Goal: Task Accomplishment & Management: Manage account settings

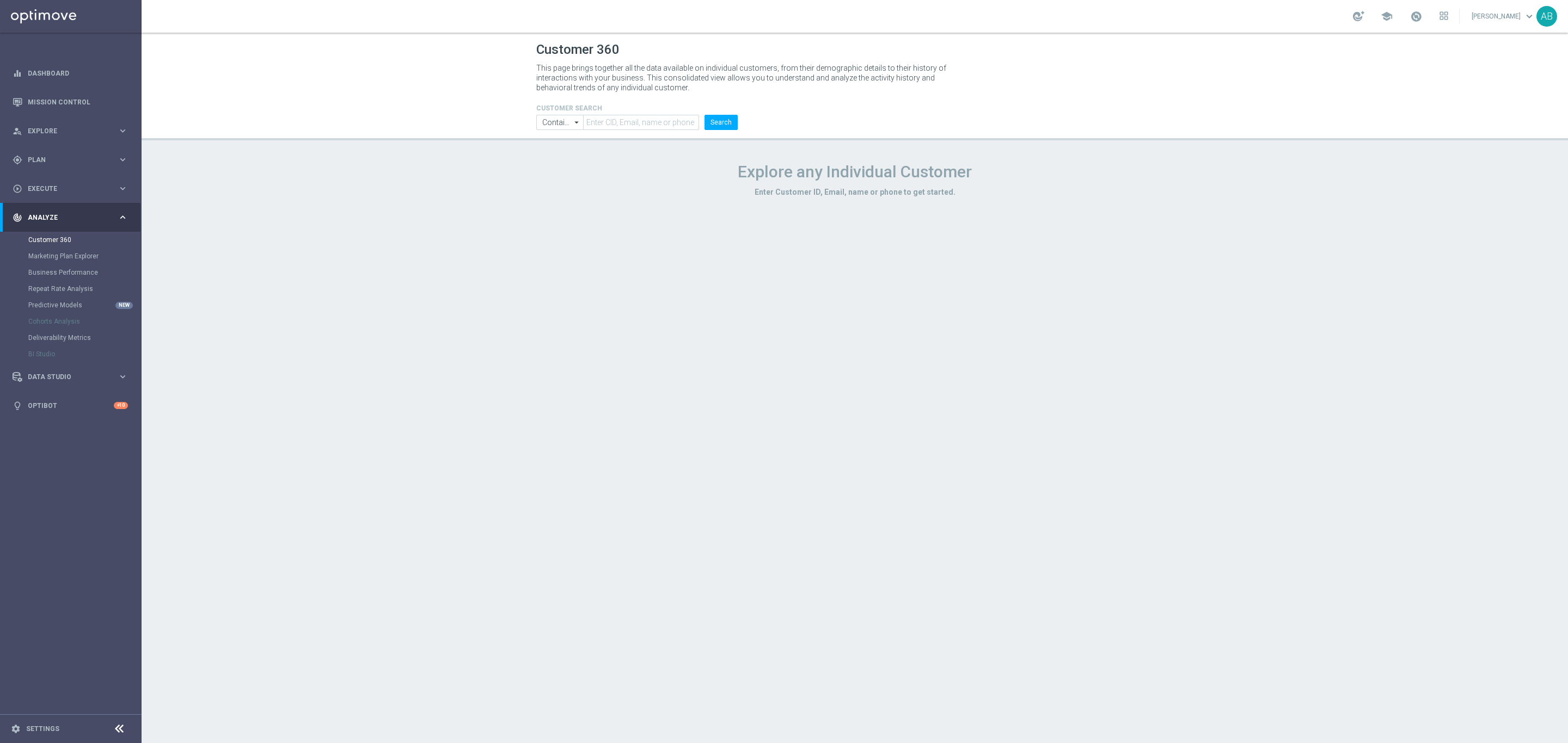
drag, startPoint x: 894, startPoint y: 1, endPoint x: 820, endPoint y: 304, distance: 311.9
click at [823, 306] on div "Customer 360 This page brings together all the data available on individual cus…" at bounding box center [855, 387] width 1426 height 710
click at [67, 161] on span "Plan" at bounding box center [73, 160] width 90 height 7
click at [62, 179] on link "Target Groups" at bounding box center [71, 182] width 85 height 9
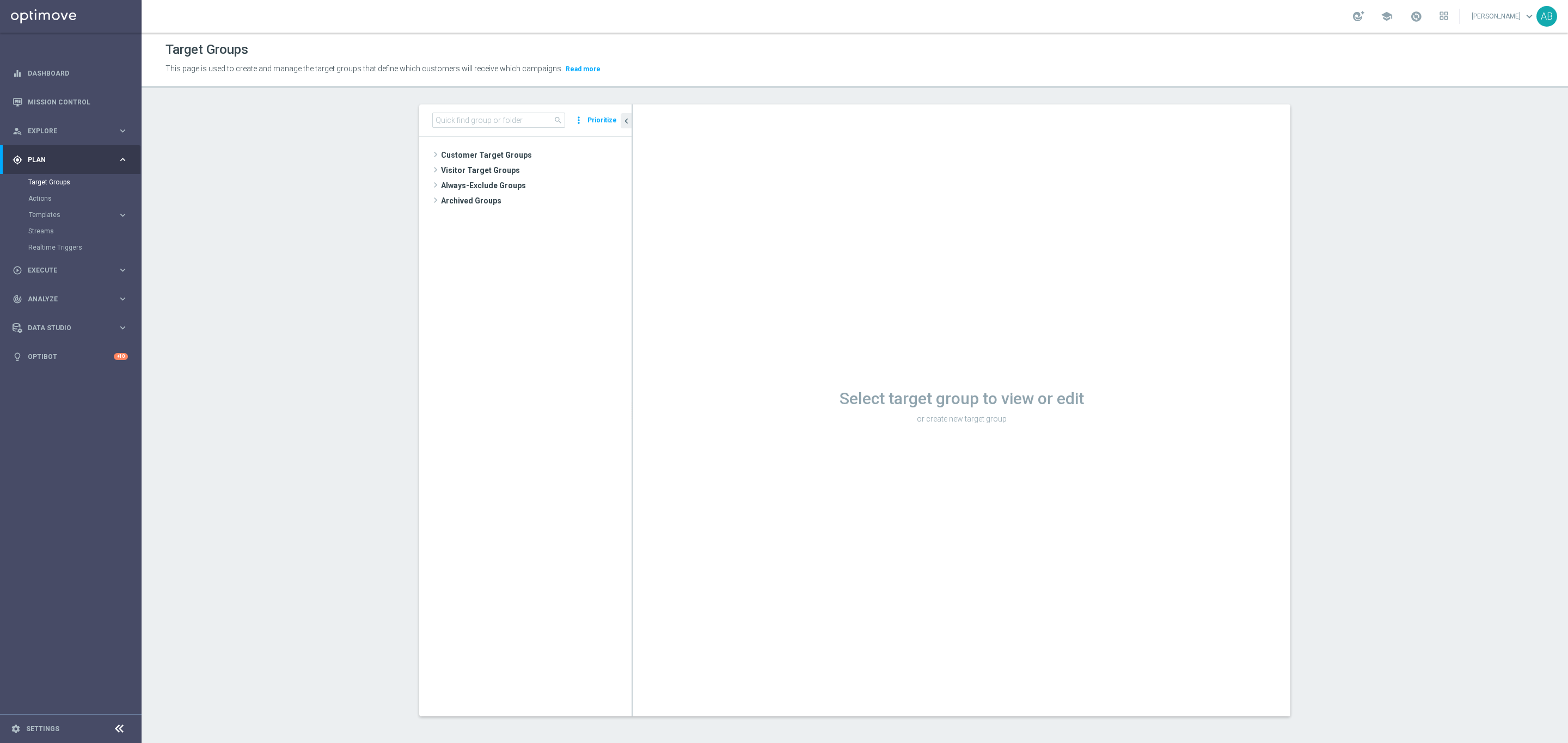
click at [510, 128] on div "search more_vert Prioritize" at bounding box center [525, 120] width 212 height 32
click at [508, 124] on input at bounding box center [498, 120] width 133 height 16
paste input "E_ALL_TARGET_ZBR_200 PLN 1DEPO_020925"
type input "E_ALL_TARGET_ZBR_200 PLN 1DEPO_020925"
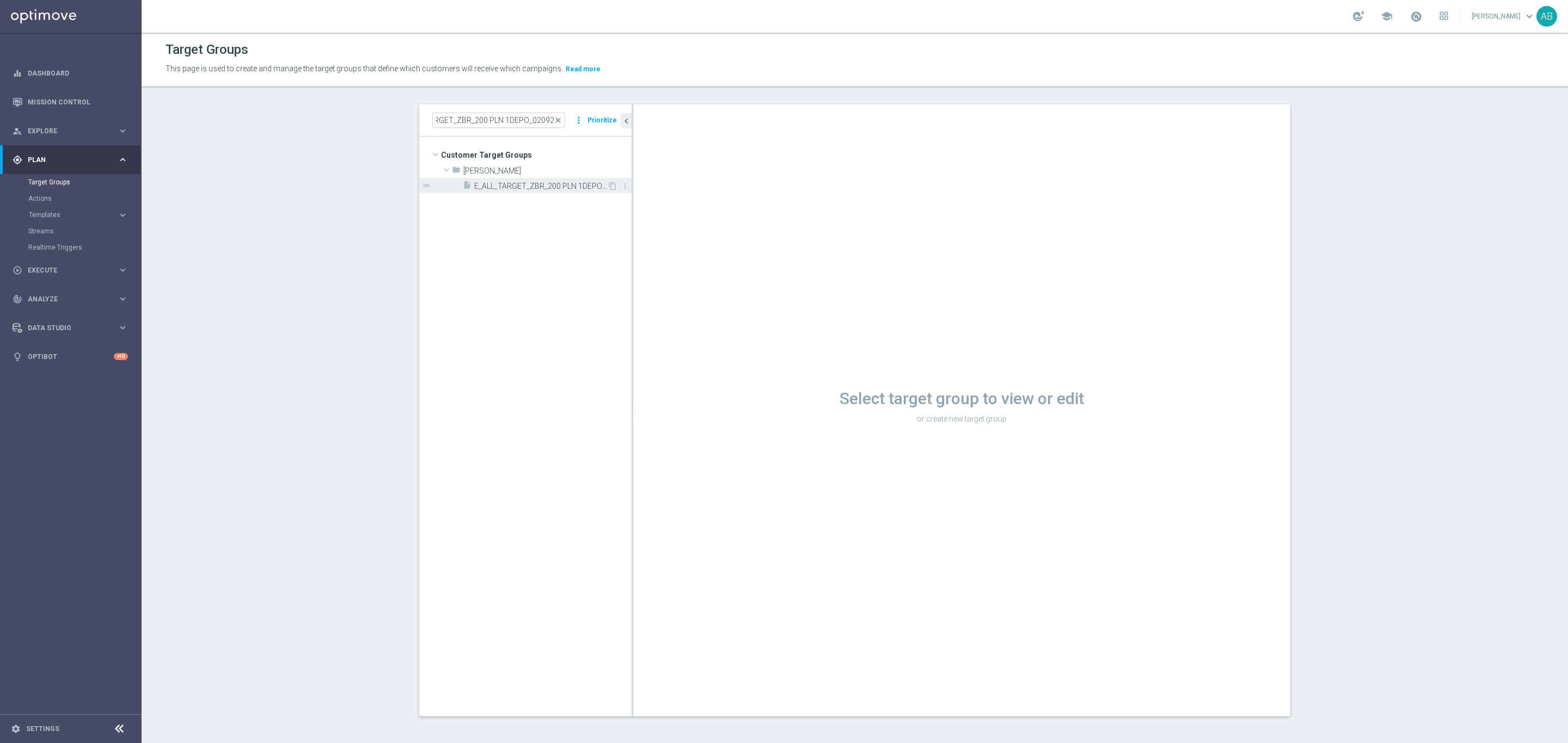
click at [516, 193] on div "insert_drive_file E_ALL_TARGET_ZBR_200 PLN 1DEPO_020925" at bounding box center [534, 185] width 144 height 16
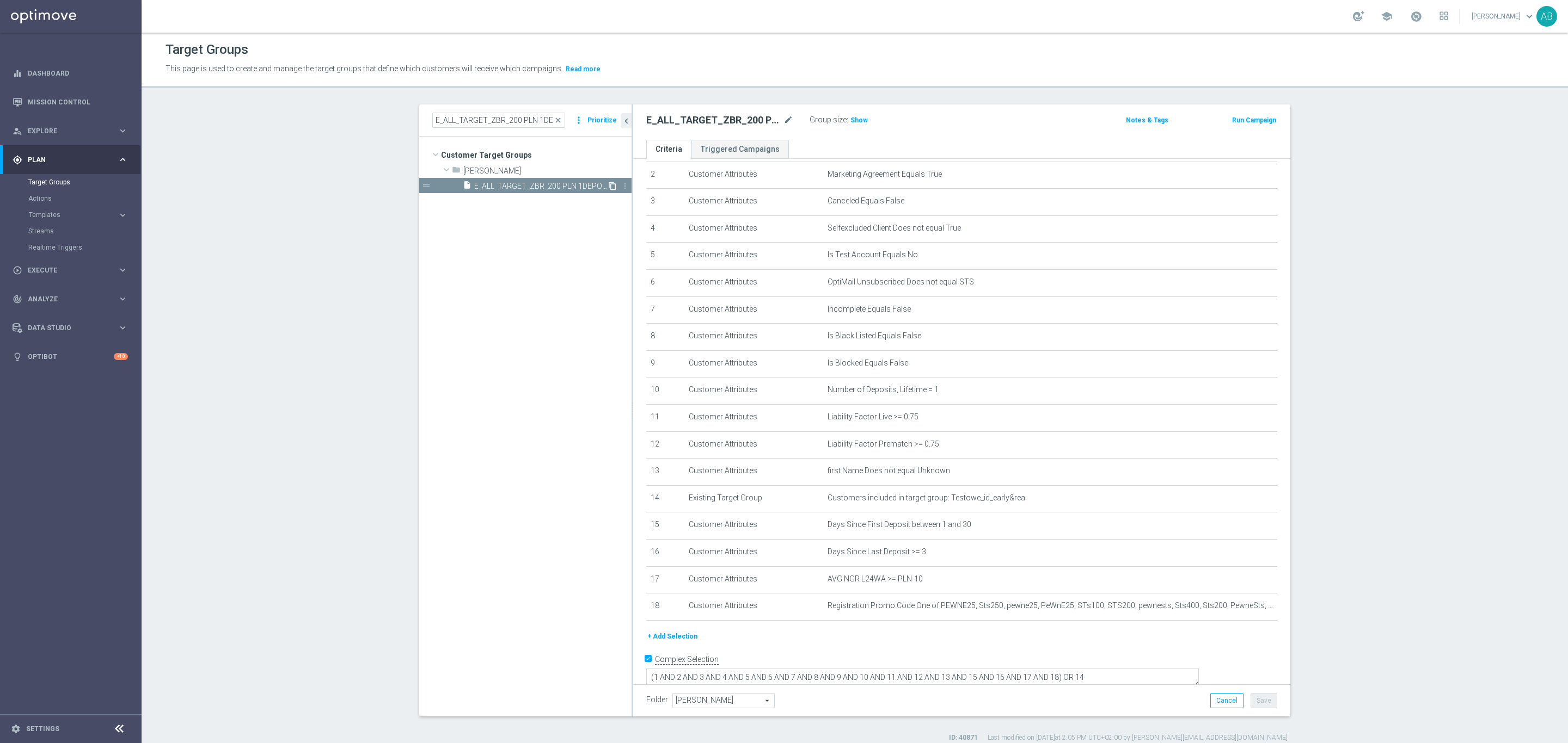
click at [608, 188] on icon "content_copy" at bounding box center [612, 186] width 9 height 9
click at [784, 123] on icon "mode_edit" at bounding box center [789, 120] width 10 height 13
click at [668, 123] on input "Copy of E_ALL_TARGET_ZBR_200 PLN 1DEPO_020925" at bounding box center [719, 121] width 147 height 16
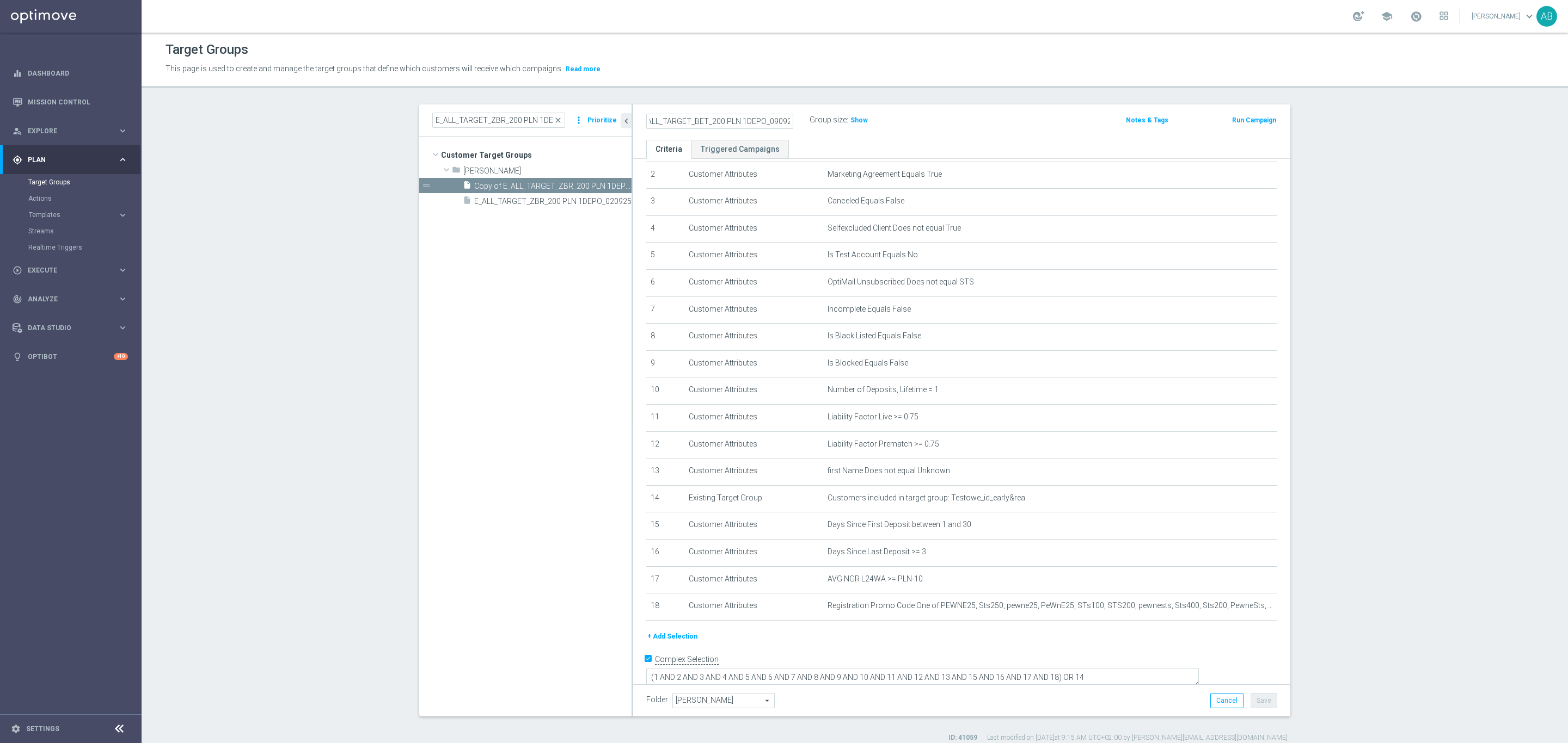
type input "E_ALL_TARGET_BET_200 PLN 1DEPO_090925"
click at [950, 105] on div "E_ALL_TARGET_BET_200 PLN 1DEPO_090925 Group size : Show Notes & Tags Run Campai…" at bounding box center [961, 122] width 657 height 35
click at [1044, 495] on button "Save" at bounding box center [1263, 700] width 27 height 16
click at [694, 120] on h2 "E_ALL_TARGET_BET_200 PLN 1DEPO_090925" at bounding box center [713, 120] width 135 height 13
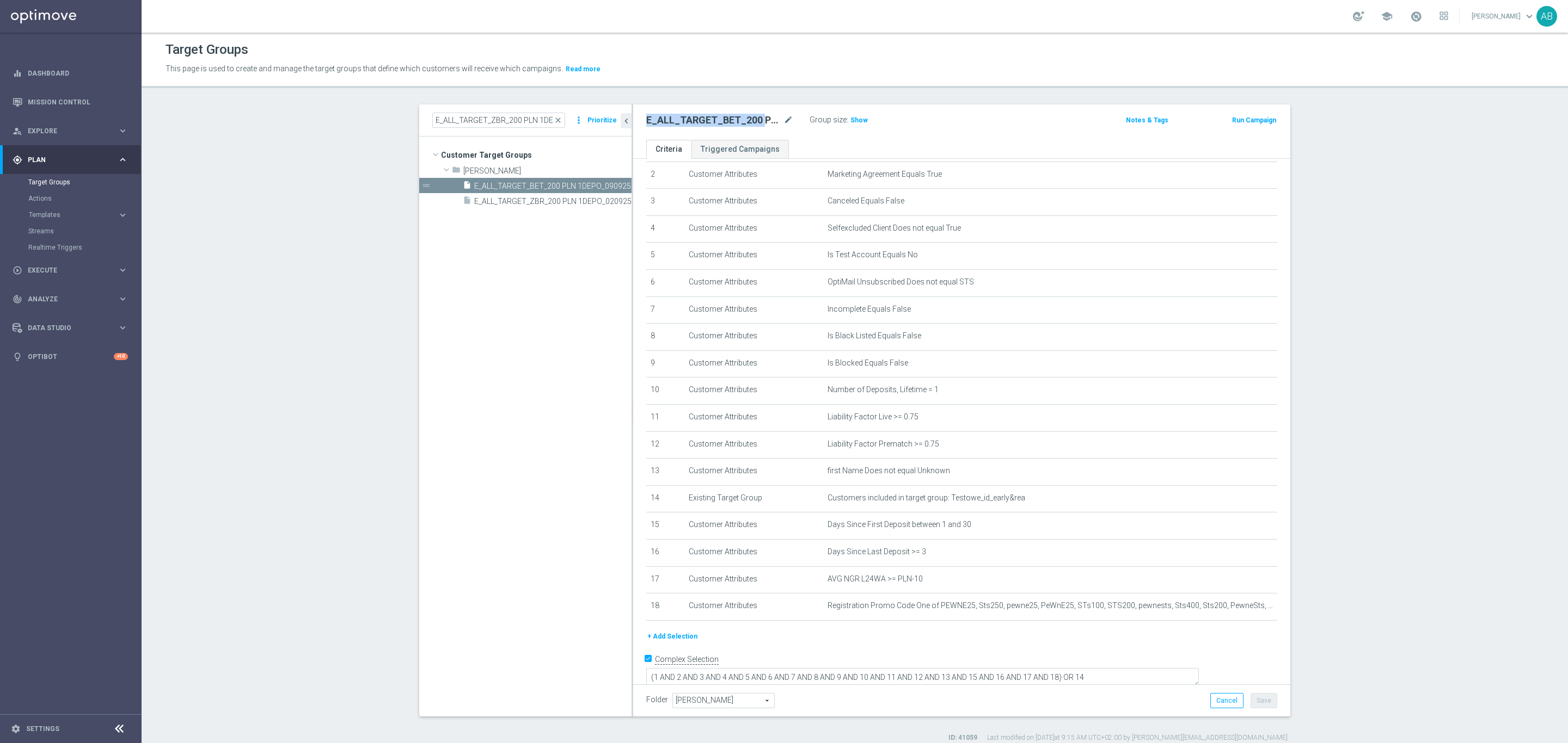
click at [694, 120] on h2 "E_ALL_TARGET_BET_200 PLN 1DEPO_090925" at bounding box center [713, 120] width 135 height 13
copy div "E_ALL_TARGET_BET_200 PLN 1DEPO_090925"
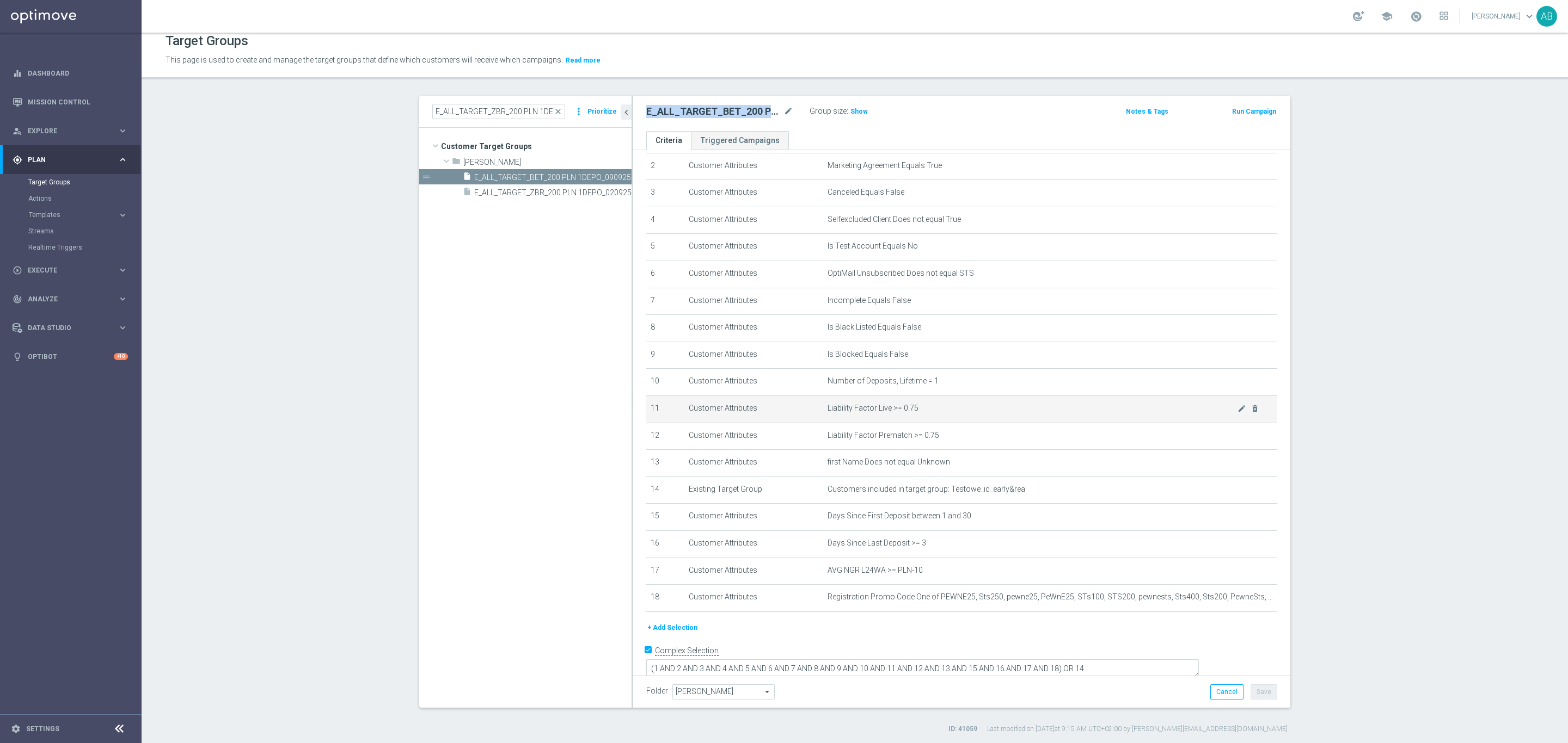
scroll to position [11, 0]
click at [855, 109] on span "Show" at bounding box center [858, 109] width 17 height 7
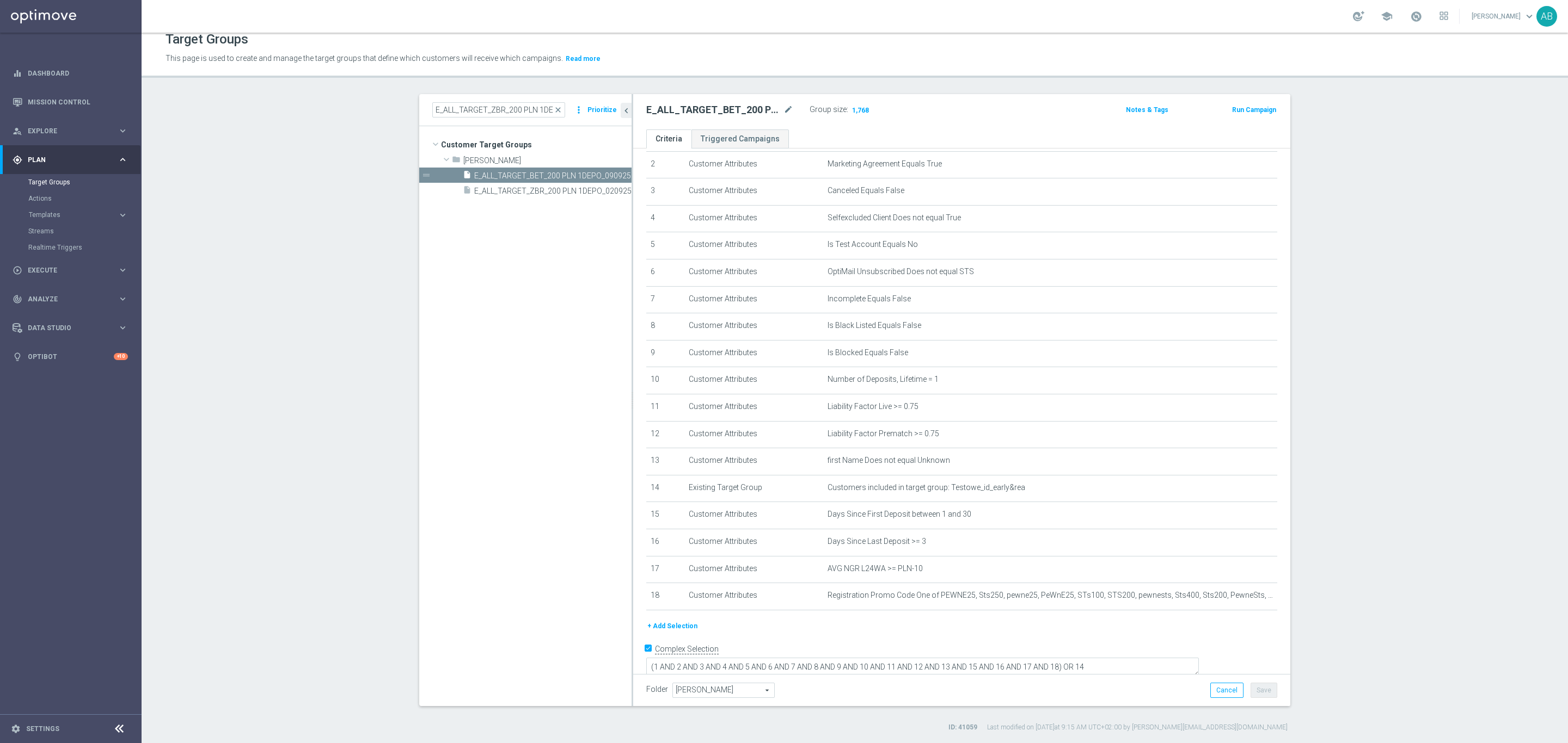
drag, startPoint x: 555, startPoint y: 108, endPoint x: 520, endPoint y: 120, distance: 37.0
click at [555, 108] on span "close" at bounding box center [557, 110] width 9 height 9
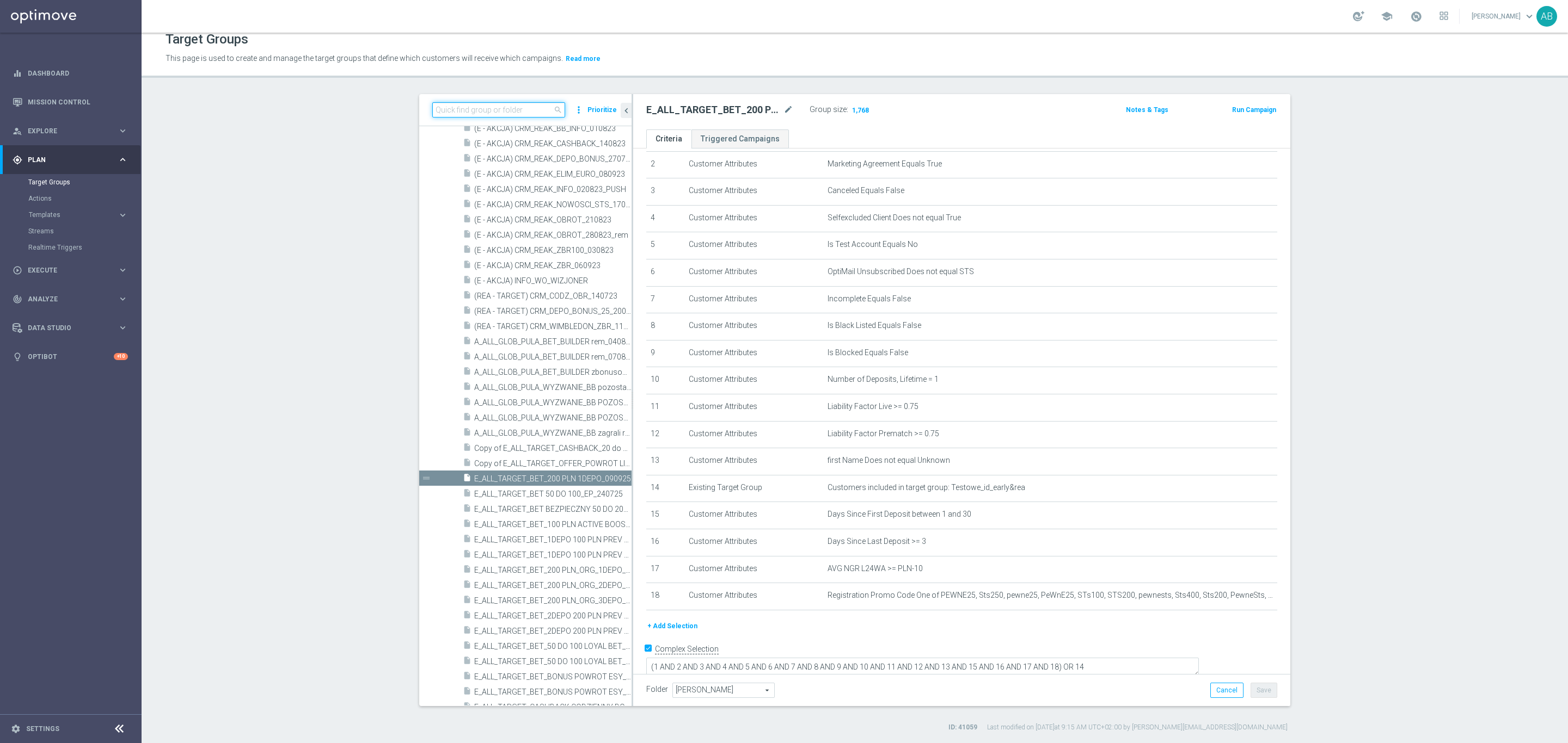
click at [518, 111] on input at bounding box center [498, 110] width 133 height 16
paste input "E_ALL_TARGET_BET_200 PLN 1DEPO_090925"
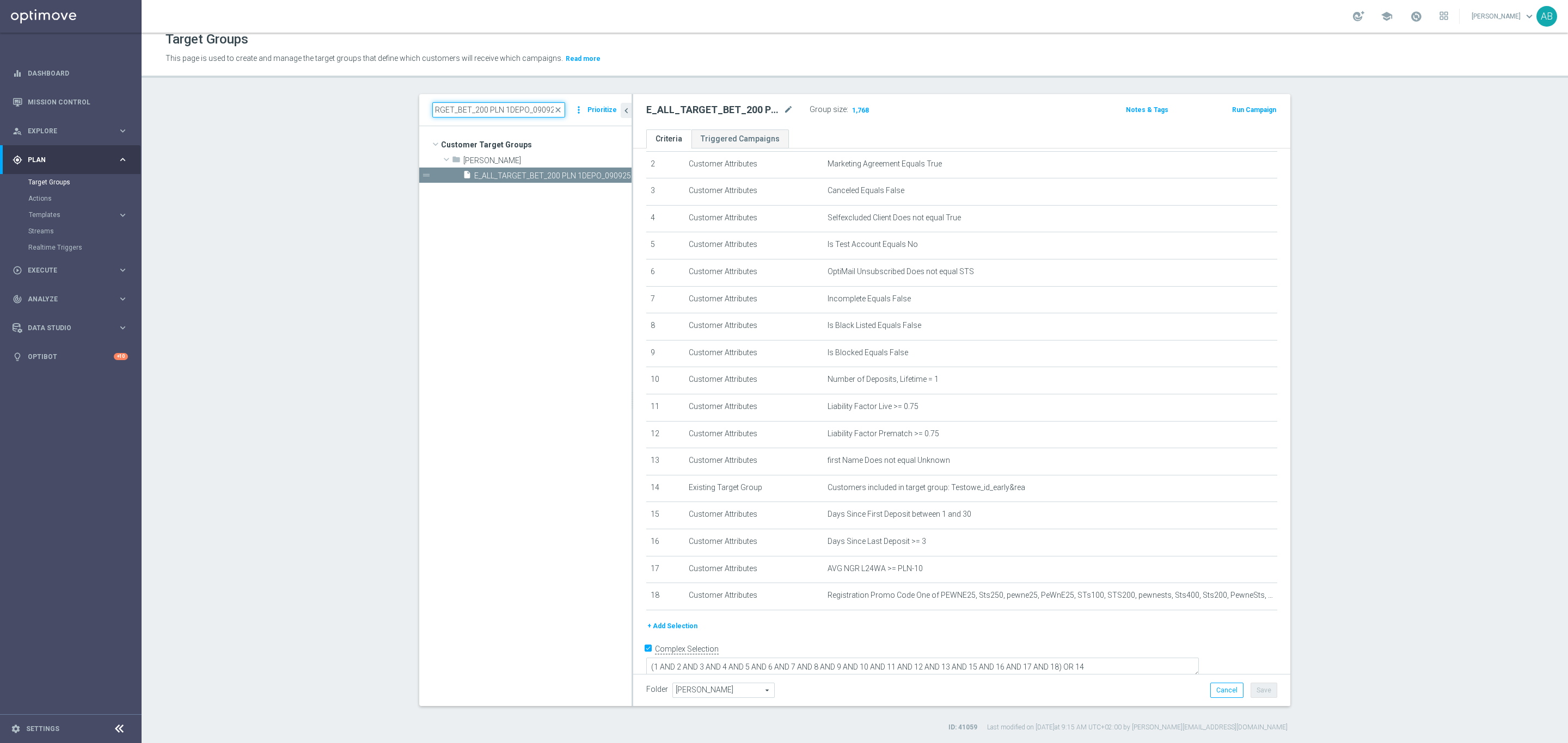
scroll to position [0, 0]
type input "E_ALL_TARGET_BET_200 PLN 1DEPO_090925"
click at [608, 174] on icon "content_copy" at bounding box center [612, 175] width 9 height 9
click at [784, 108] on icon "mode_edit" at bounding box center [789, 110] width 10 height 13
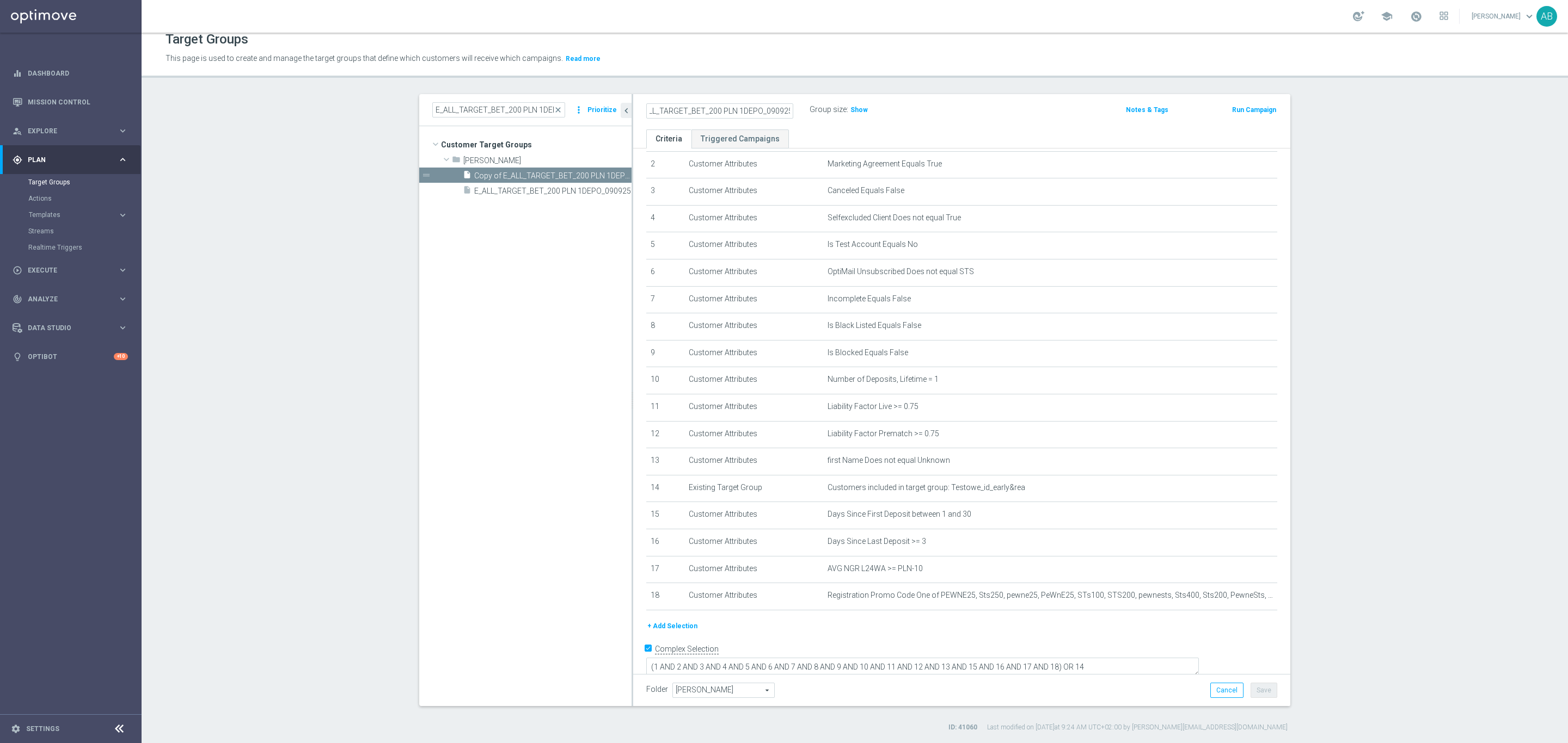
click at [681, 106] on input "Copy of E_ALL_TARGET_BET_200 PLN 1DEPO_090925" at bounding box center [719, 111] width 147 height 16
type input "E_ALL_TARGET_BET_200 PLN 2DEPO_090925"
click at [961, 105] on div "E_ALL_TARGET_BET_200 PLN 2DEPO_090925 Group size : Show" at bounding box center [853, 111] width 432 height 16
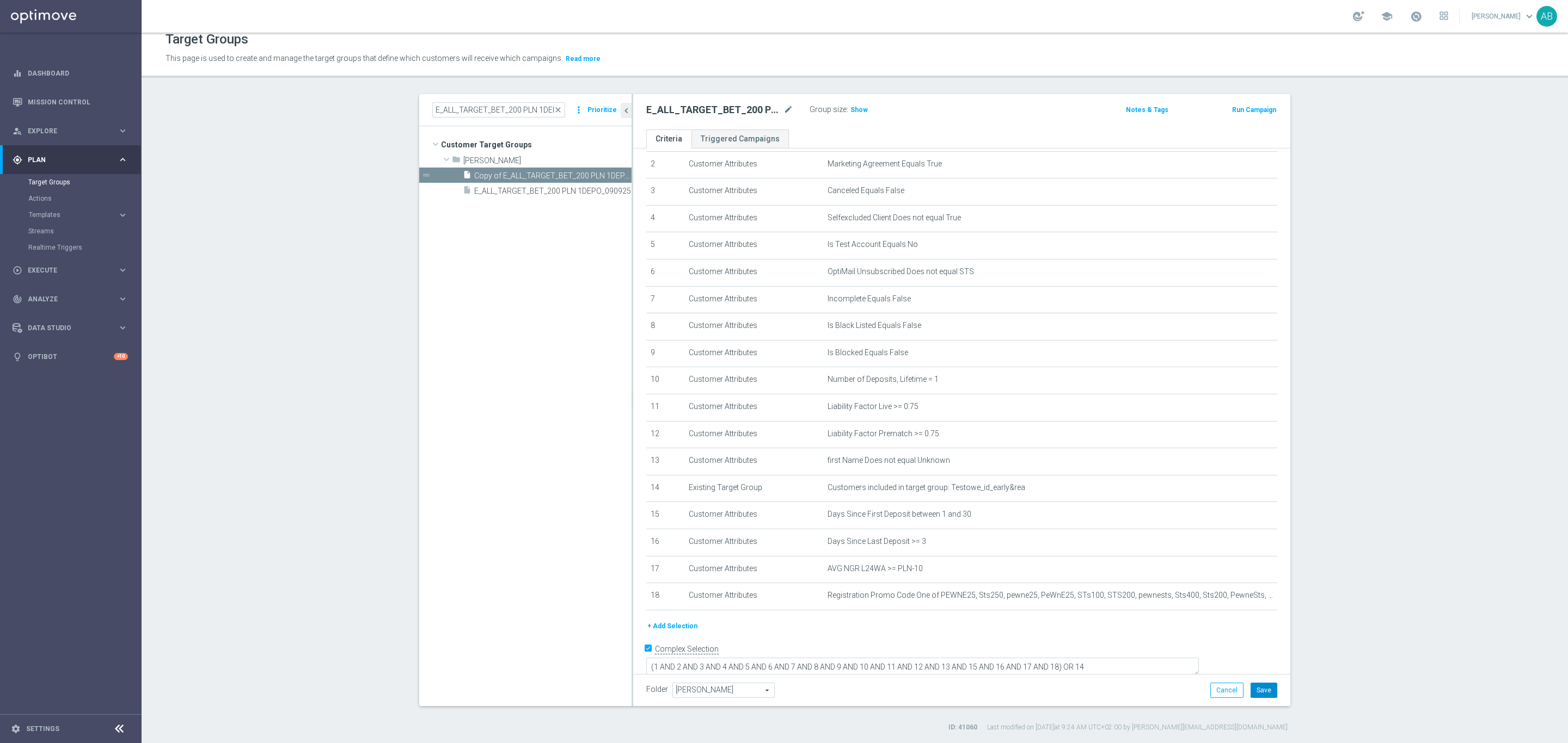
click at [1044, 495] on button "Save" at bounding box center [1263, 690] width 27 height 16
click at [784, 103] on icon "mode_edit" at bounding box center [789, 110] width 10 height 13
click at [963, 120] on div "E_ALL_TARGET_BET_200 PLN 2DEPO_090925 Group size : Show Notes & Tags Run Campai…" at bounding box center [961, 111] width 657 height 35
click at [756, 106] on h2 "E_ALL_TARGET_BET_200 PLN 2DEPO_090925" at bounding box center [713, 110] width 135 height 13
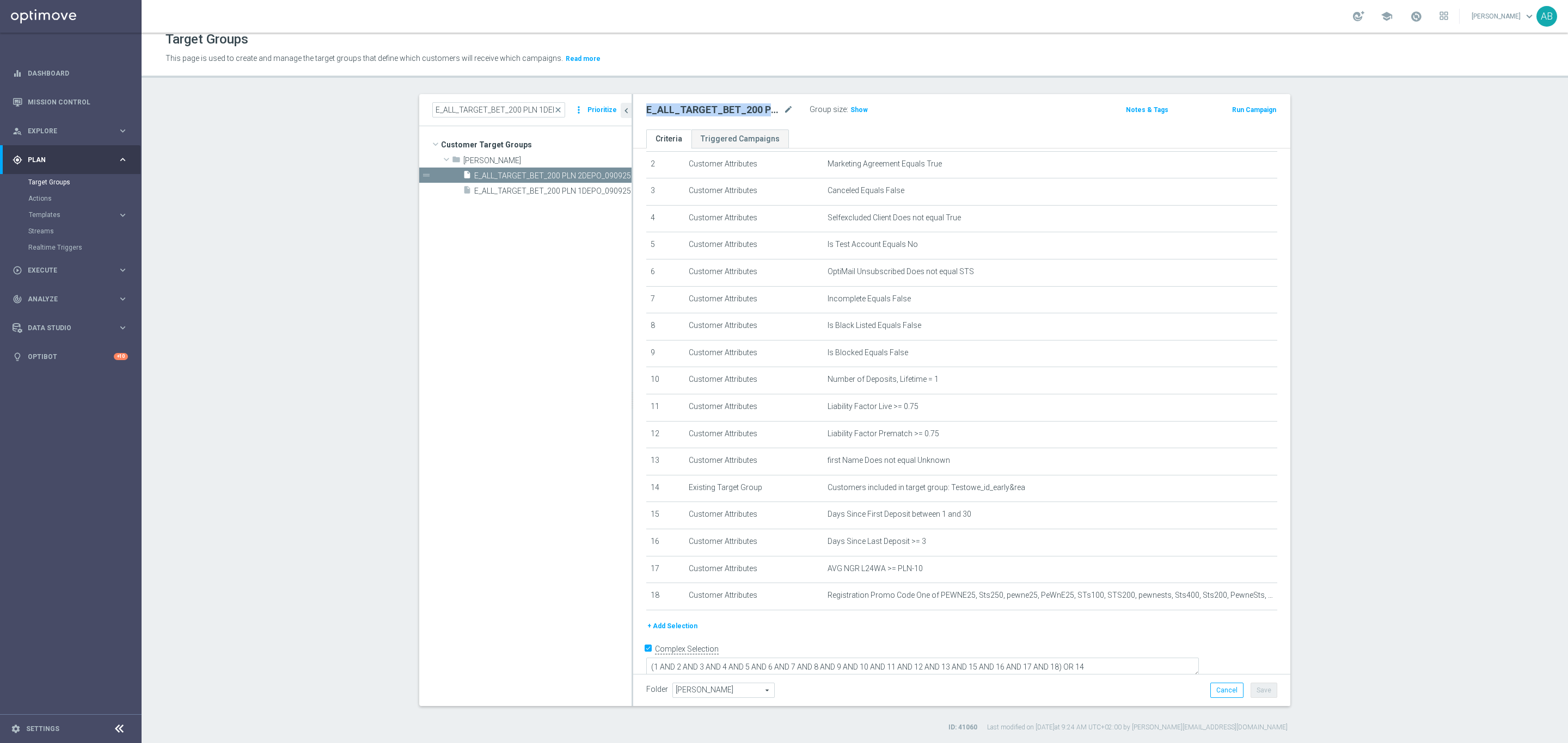
click at [756, 106] on h2 "E_ALL_TARGET_BET_200 PLN 2DEPO_090925" at bounding box center [713, 110] width 135 height 13
copy div "E_ALL_TARGET_BET_200 PLN 2DEPO_090925"
click at [1044, 380] on icon "mode_edit" at bounding box center [1241, 379] width 9 height 9
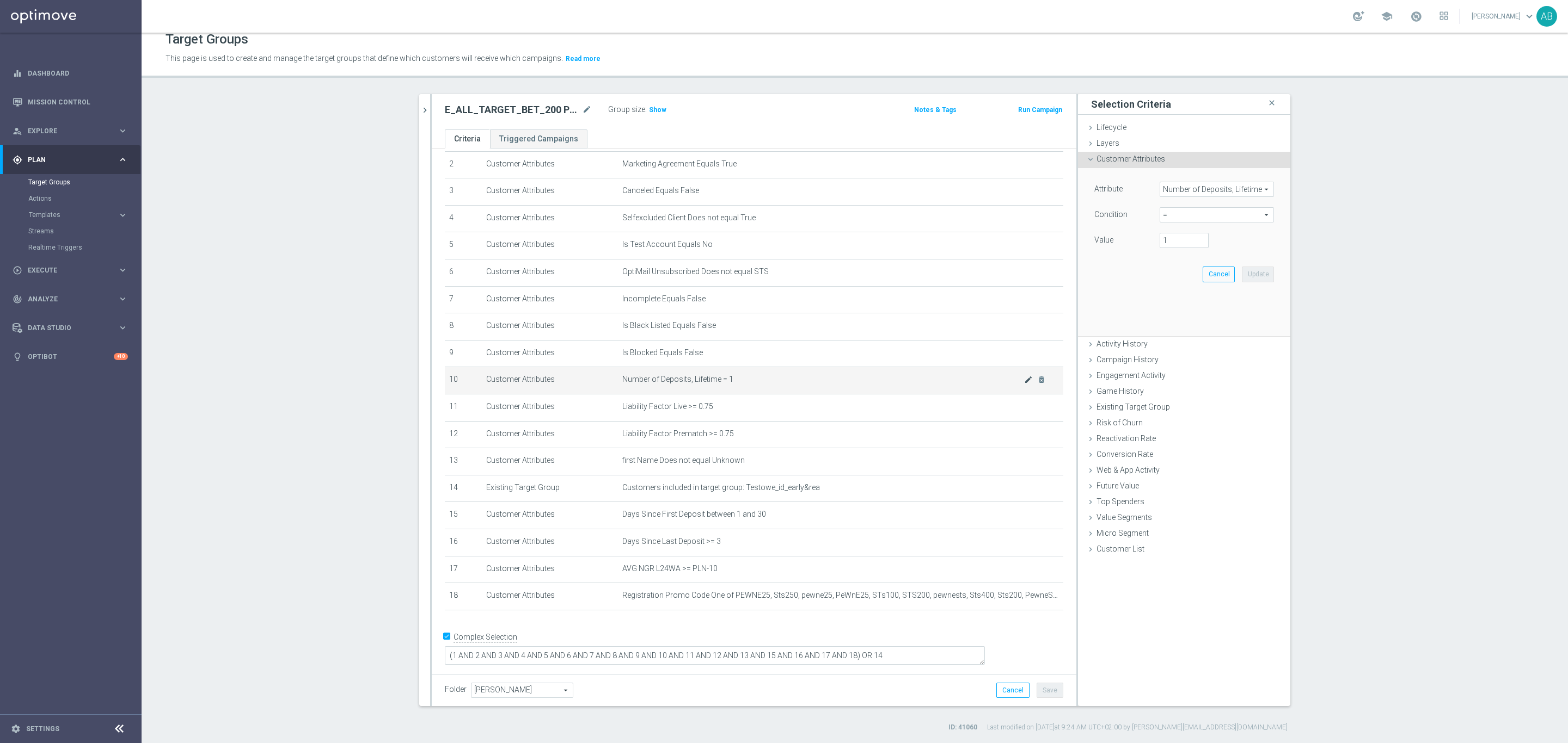
scroll to position [51, 0]
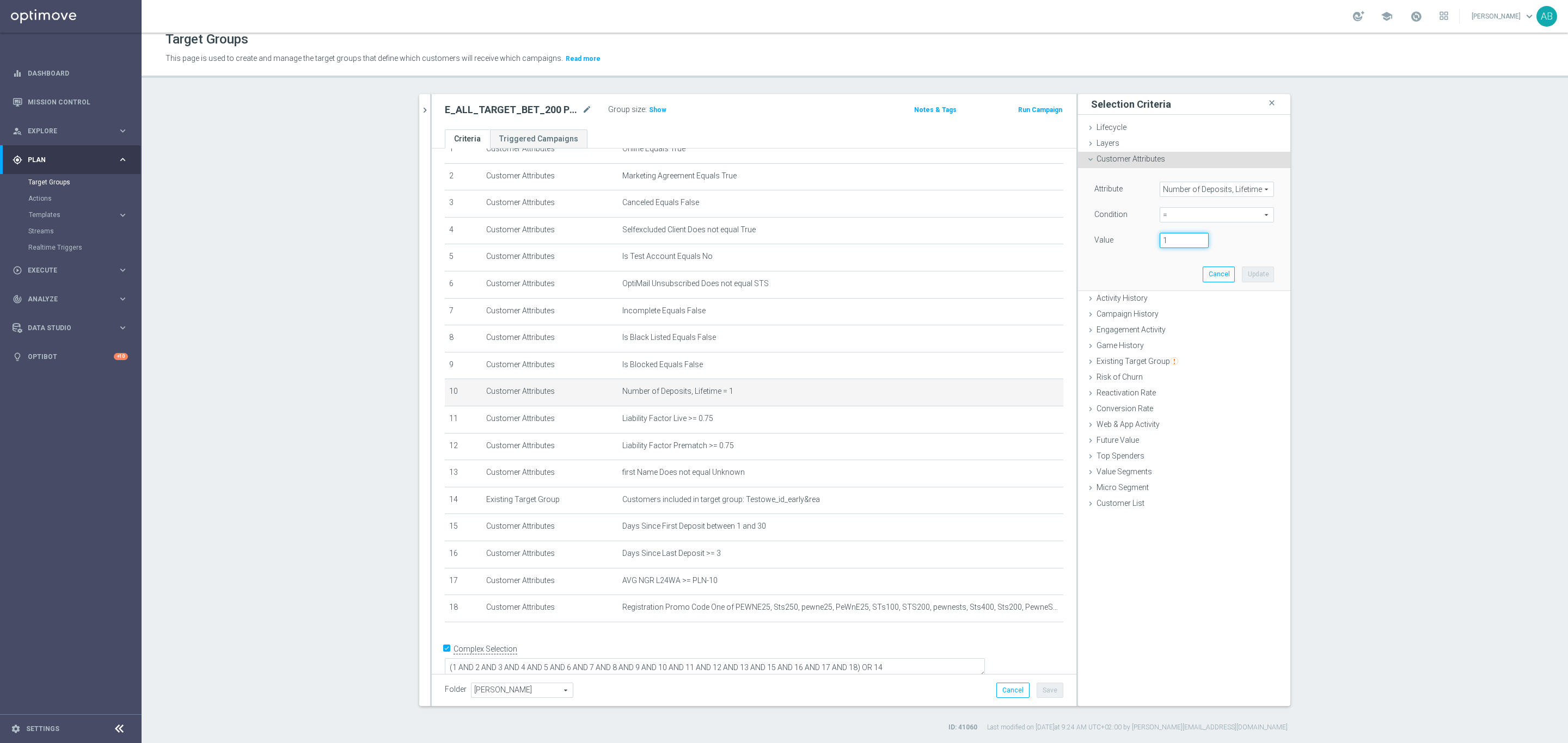
drag, startPoint x: 1166, startPoint y: 242, endPoint x: 1145, endPoint y: 245, distance: 21.2
click at [1044, 245] on div "1" at bounding box center [1184, 240] width 66 height 16
type input "2"
click at [1044, 278] on button "Update" at bounding box center [1257, 274] width 32 height 16
